Goal: Transaction & Acquisition: Obtain resource

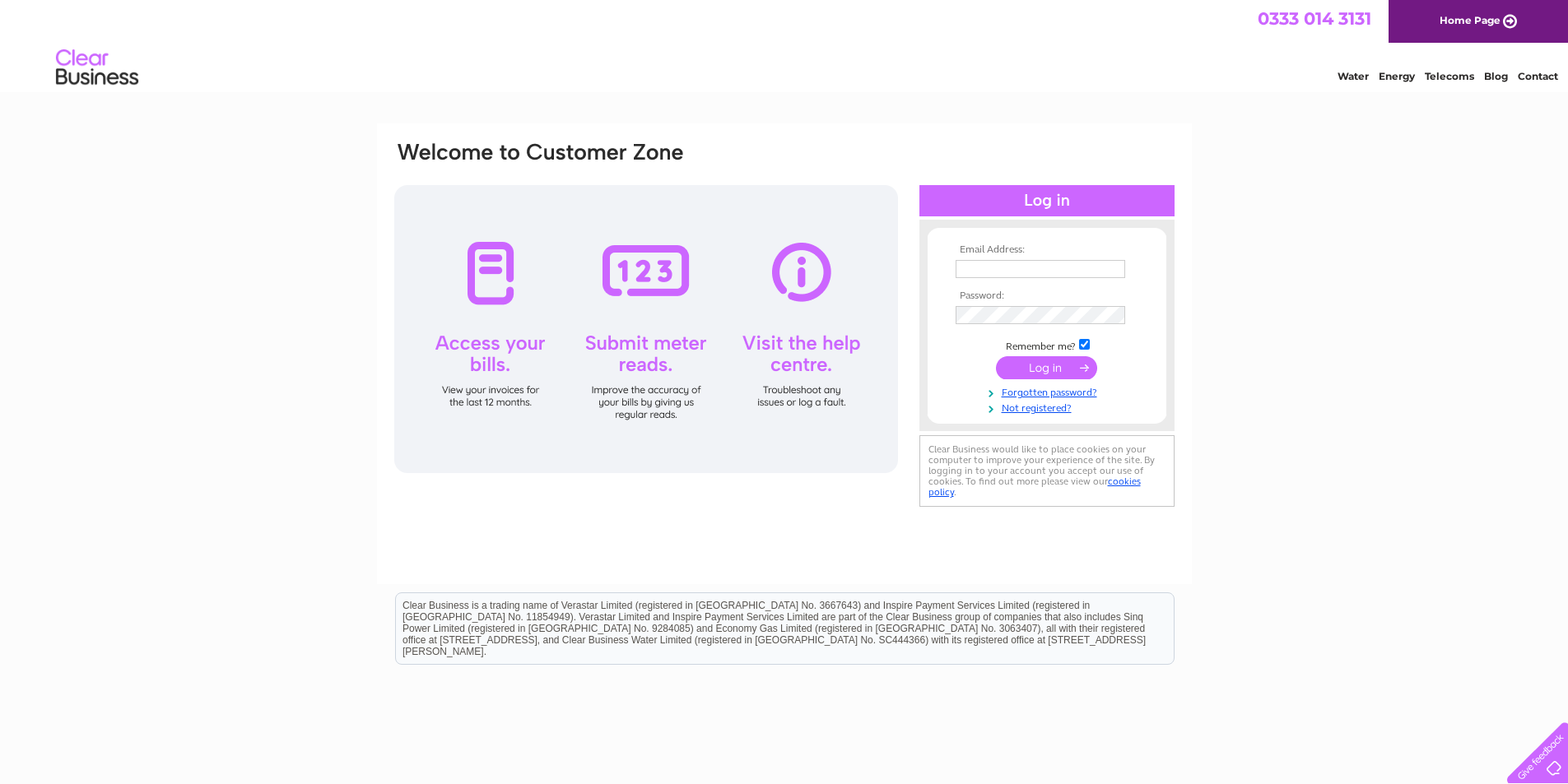
type input "stewart@groundngardens.co.uk"
click at [1050, 372] on input "submit" at bounding box center [1046, 367] width 102 height 23
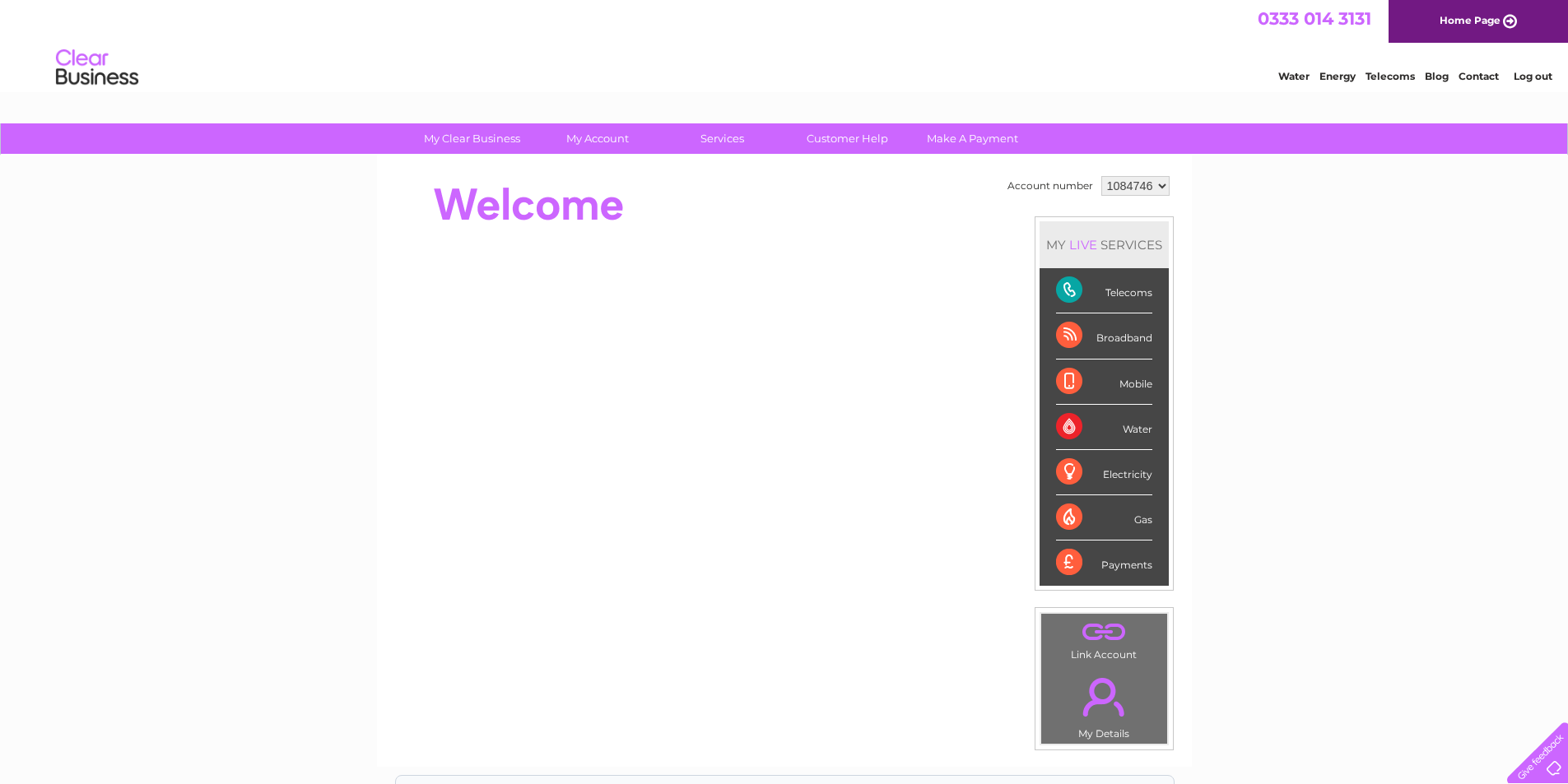
click at [1136, 293] on div "Telecoms" at bounding box center [1104, 291] width 96 height 45
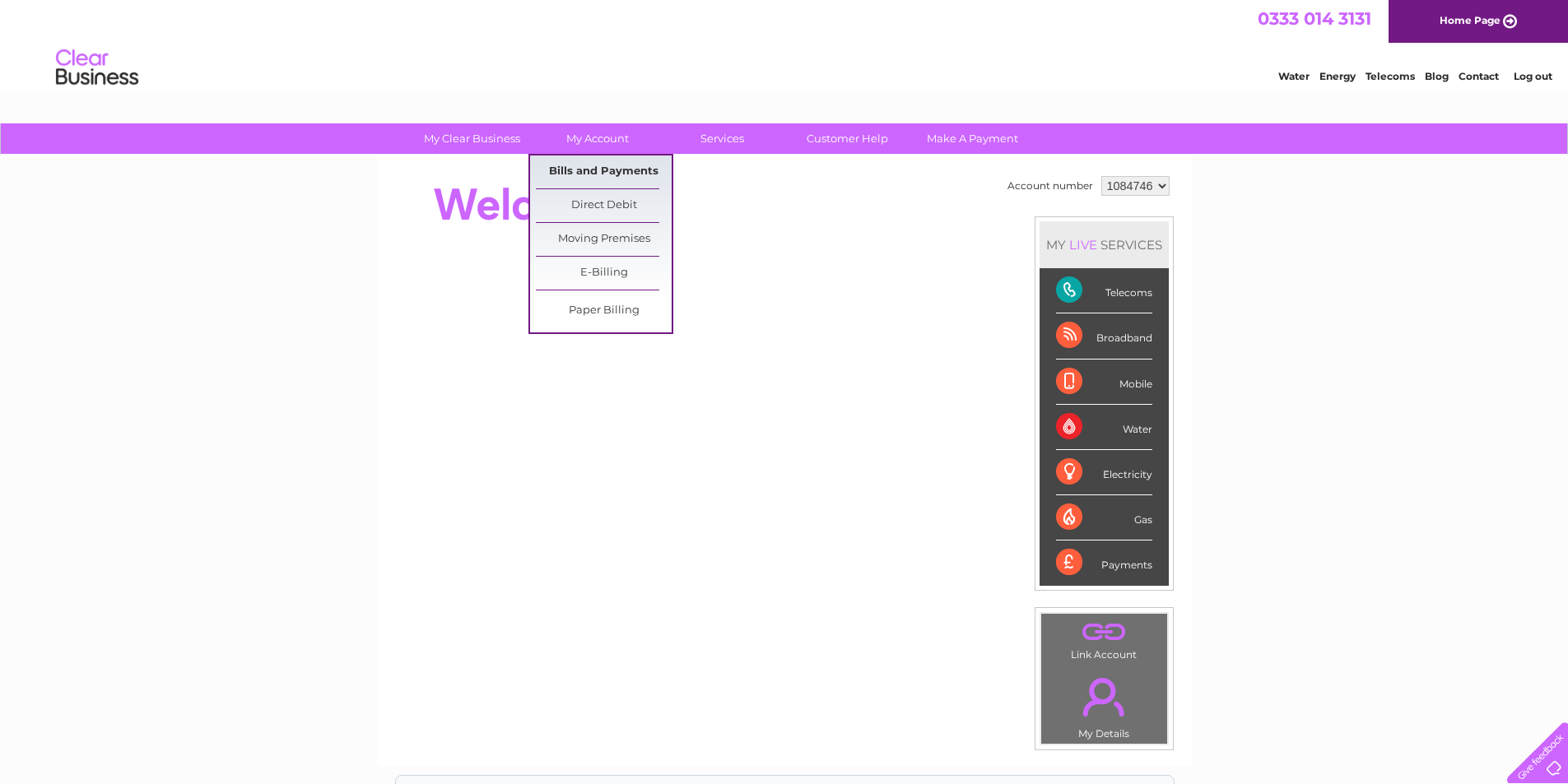
click at [608, 169] on link "Bills and Payments" at bounding box center [603, 172] width 135 height 33
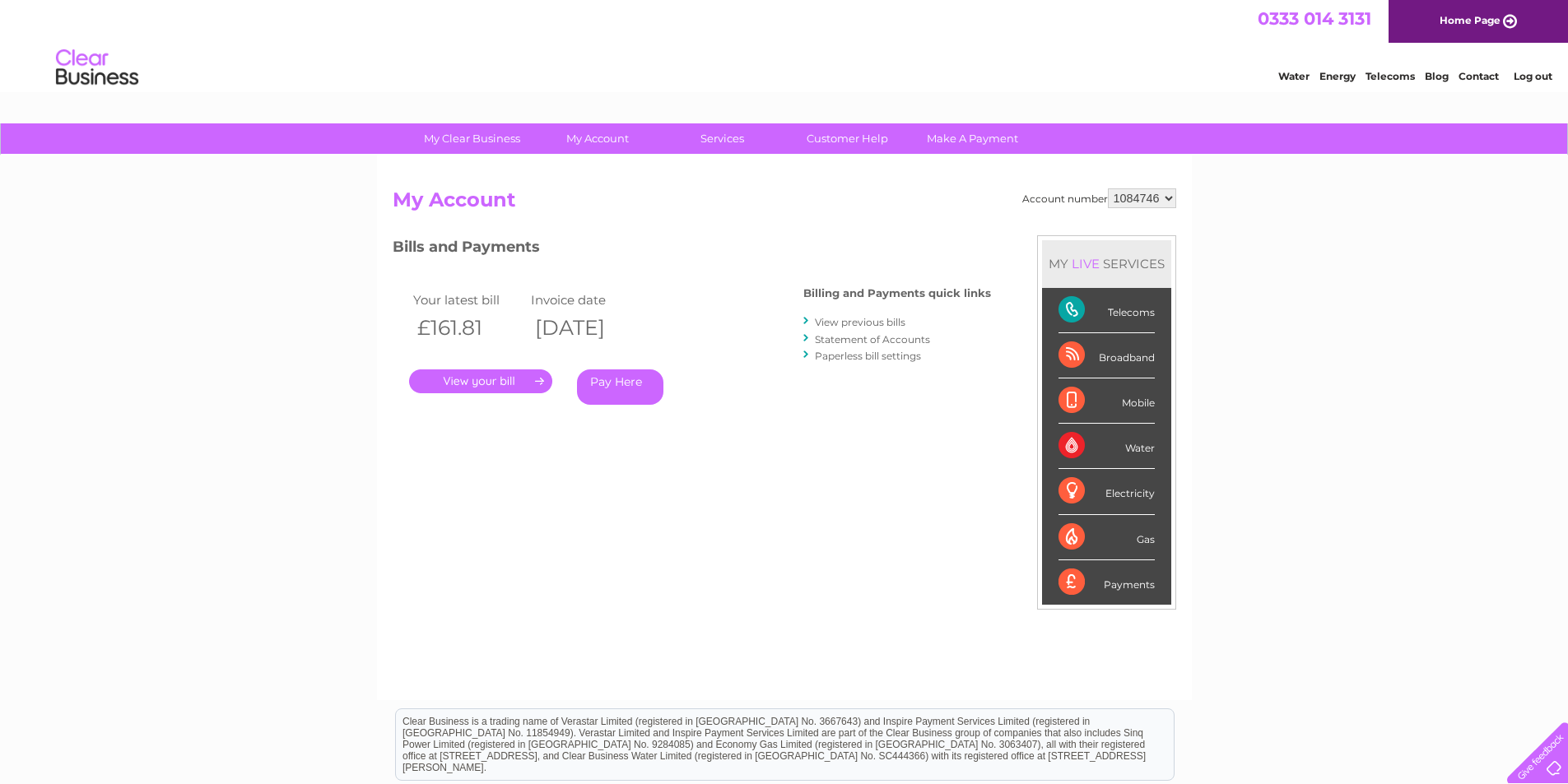
click at [513, 379] on link "." at bounding box center [480, 381] width 143 height 23
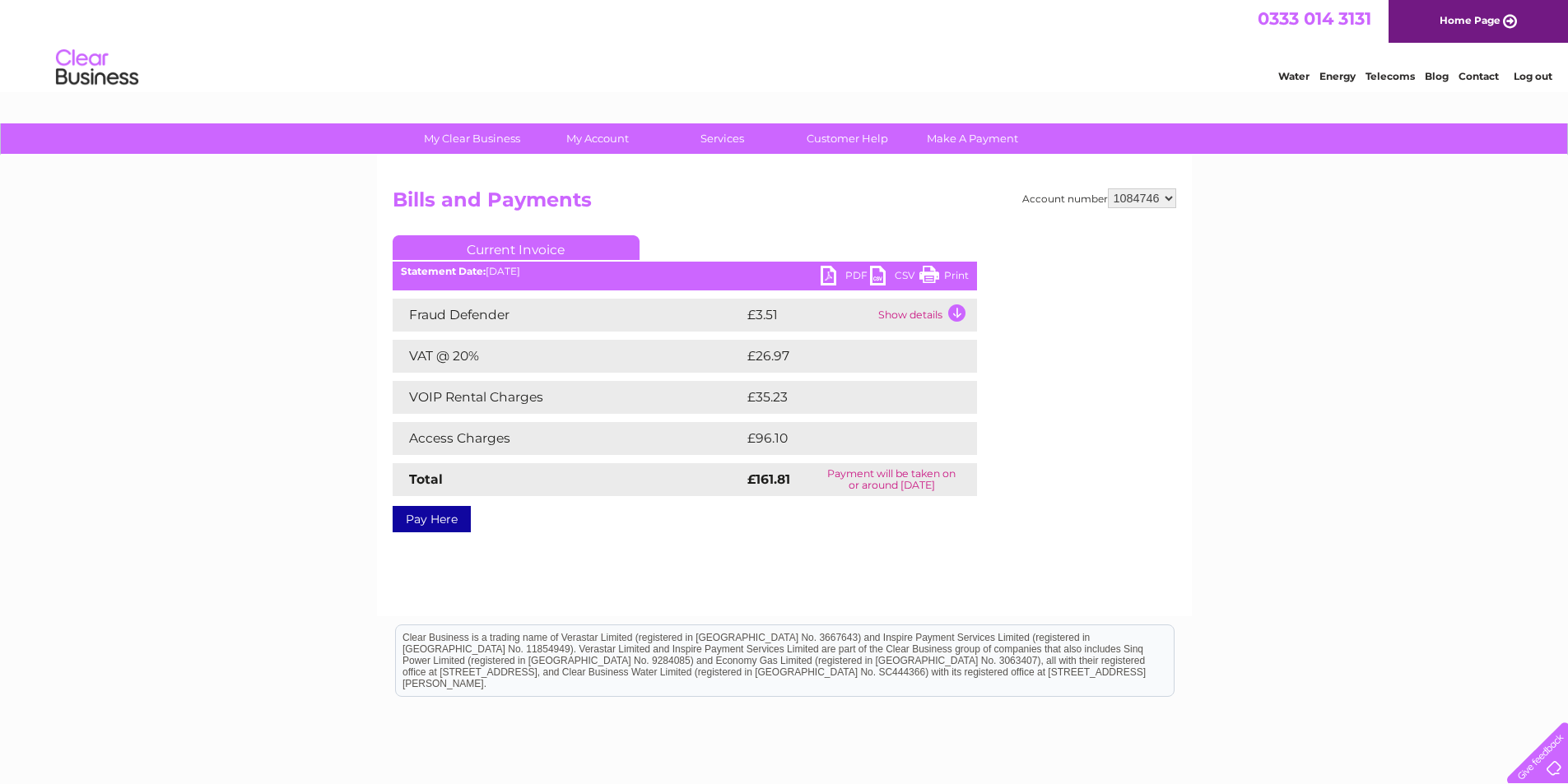
click at [845, 274] on link "PDF" at bounding box center [845, 277] width 49 height 23
click at [1533, 83] on li "Log out" at bounding box center [1532, 76] width 49 height 21
click at [1529, 75] on link "Log out" at bounding box center [1532, 76] width 39 height 12
